Goal: Find specific page/section: Find specific page/section

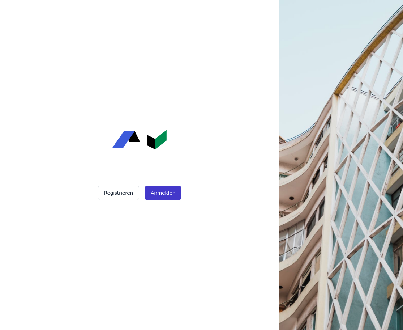
click at [171, 187] on button "Anmelden" at bounding box center [163, 193] width 36 height 14
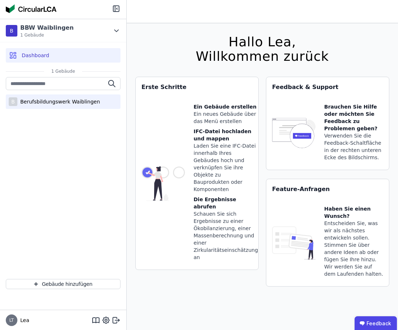
click at [34, 101] on div "Berufsbildungswerk Waiblingen" at bounding box center [58, 101] width 82 height 7
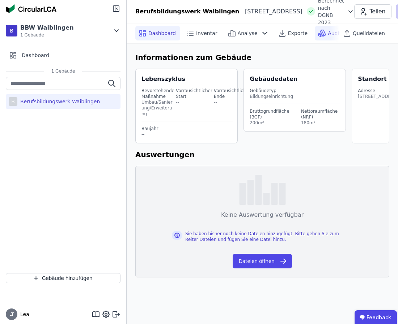
click at [331, 31] on span "Audit & Materialverkauf" at bounding box center [358, 33] width 60 height 7
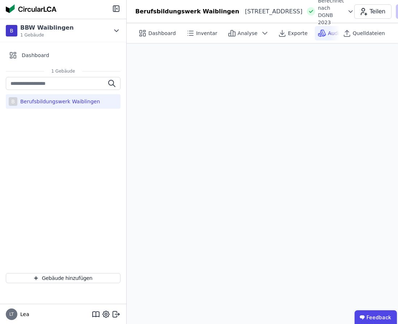
click at [60, 101] on div "Berufsbildungswerk Waiblingen" at bounding box center [58, 101] width 82 height 7
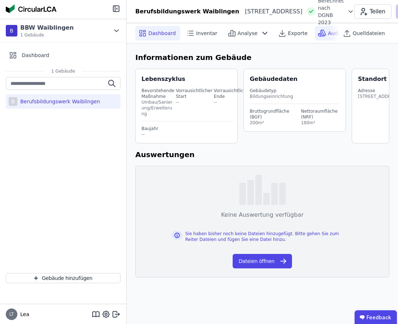
click at [328, 32] on span "Audit & Materialverkauf" at bounding box center [358, 33] width 60 height 7
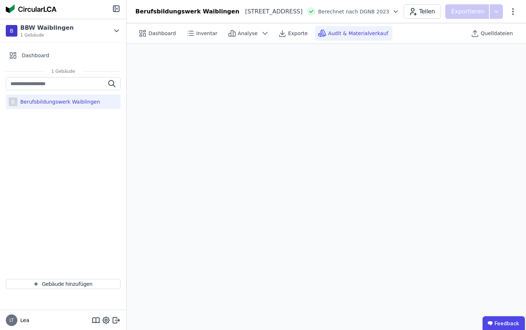
scroll to position [20, 0]
